Goal: Information Seeking & Learning: Learn about a topic

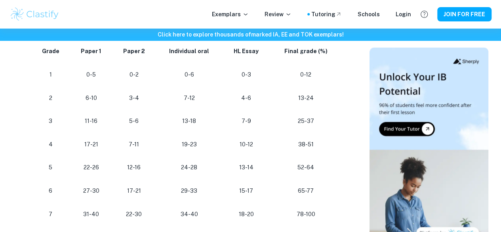
scroll to position [775, 0]
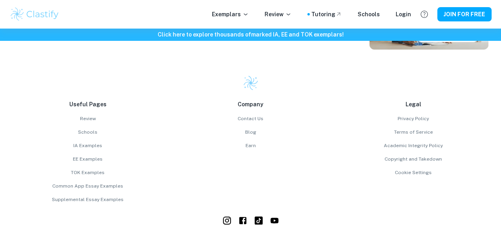
scroll to position [1582, 0]
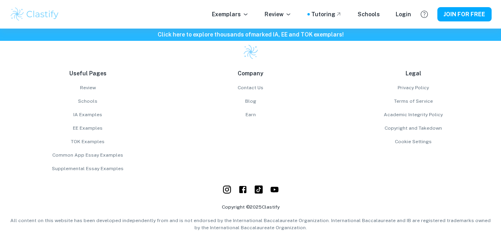
scroll to position [1229, 0]
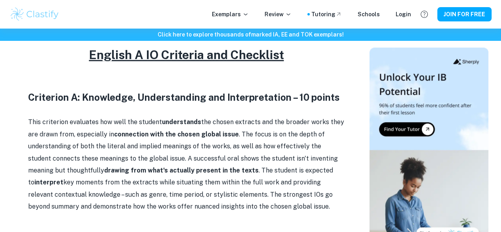
scroll to position [328, 0]
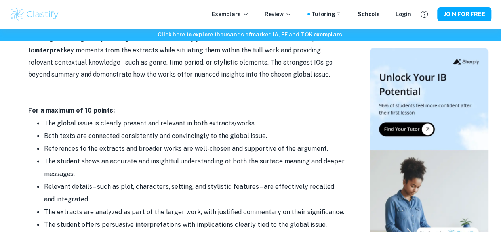
scroll to position [478, 0]
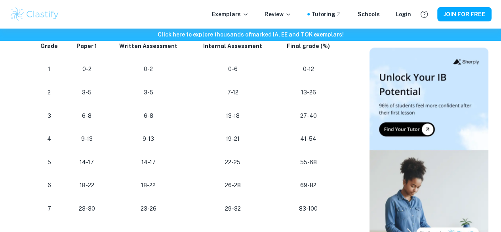
scroll to position [517, 0]
click at [268, 98] on p "7-12" at bounding box center [233, 93] width 72 height 11
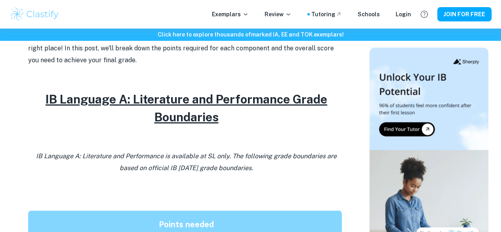
scroll to position [314, 0]
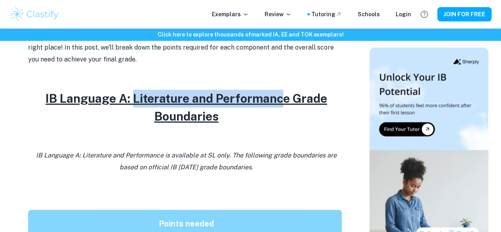
drag, startPoint x: 131, startPoint y: 99, endPoint x: 293, endPoint y: 105, distance: 162.5
click at [293, 105] on u "IB Language A: Literature and Performance Grade Boundaries" at bounding box center [187, 107] width 282 height 32
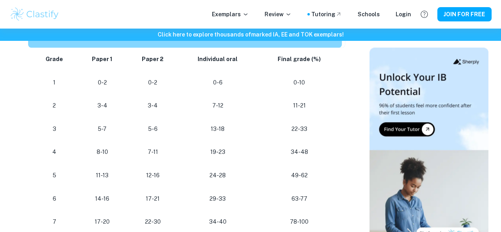
scroll to position [502, 0]
